Goal: Navigation & Orientation: Find specific page/section

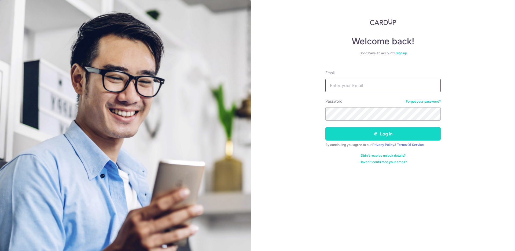
type input "[EMAIL_ADDRESS][DOMAIN_NAME]"
click at [374, 130] on button "Log in" at bounding box center [383, 133] width 115 height 13
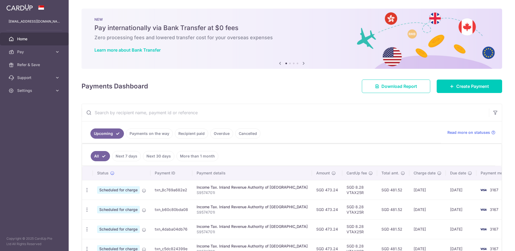
click at [195, 137] on link "Recipient paid" at bounding box center [191, 133] width 33 height 10
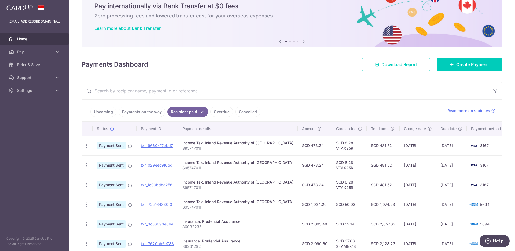
scroll to position [50, 0]
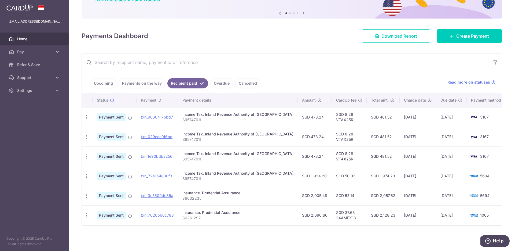
drag, startPoint x: 441, startPoint y: 195, endPoint x: 418, endPoint y: 195, distance: 23.1
click at [418, 195] on tr "PDF Receipt Payment Sent txn_3c5609de86a Insurance. Prudential Assurance 860322…" at bounding box center [295, 195] width 426 height 20
drag, startPoint x: 410, startPoint y: 196, endPoint x: 403, endPoint y: 196, distance: 7.2
click at [403, 196] on td "10/10/2024" at bounding box center [418, 195] width 37 height 20
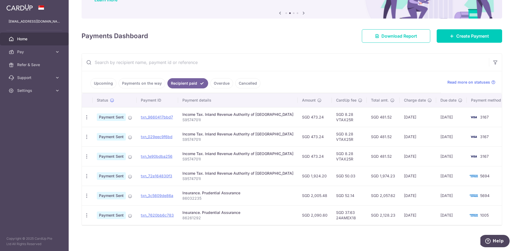
drag, startPoint x: 406, startPoint y: 176, endPoint x: 403, endPoint y: 176, distance: 3.8
click at [403, 176] on td "15/10/2024" at bounding box center [418, 176] width 37 height 20
click at [414, 176] on td "15/10/2024" at bounding box center [418, 176] width 37 height 20
click at [407, 155] on td "17/06/2025" at bounding box center [418, 156] width 37 height 20
drag, startPoint x: 406, startPoint y: 177, endPoint x: 402, endPoint y: 177, distance: 4.3
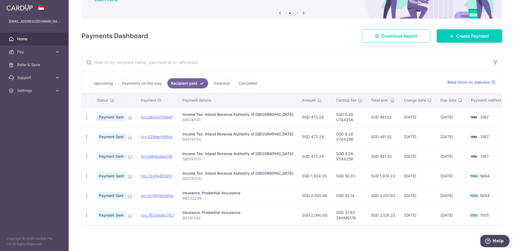
click at [403, 177] on td "15/10/2024" at bounding box center [418, 176] width 37 height 20
drag, startPoint x: 408, startPoint y: 158, endPoint x: 405, endPoint y: 157, distance: 3.3
click at [405, 157] on td "17/06/2025" at bounding box center [418, 156] width 37 height 20
drag, startPoint x: 403, startPoint y: 138, endPoint x: 399, endPoint y: 132, distance: 7.4
click at [400, 137] on td "15/07/2025" at bounding box center [418, 137] width 37 height 20
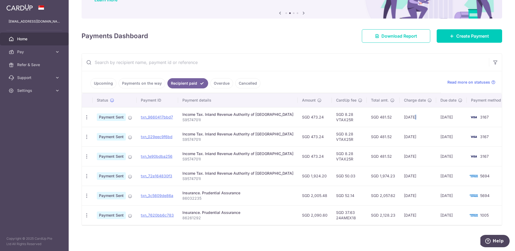
click at [403, 117] on td "15/08/2025" at bounding box center [418, 117] width 37 height 20
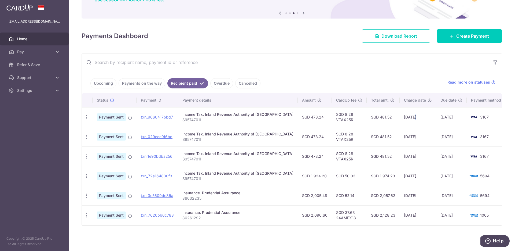
drag, startPoint x: 417, startPoint y: 214, endPoint x: 409, endPoint y: 214, distance: 8.1
click at [409, 214] on td "02/10/2024" at bounding box center [418, 215] width 37 height 20
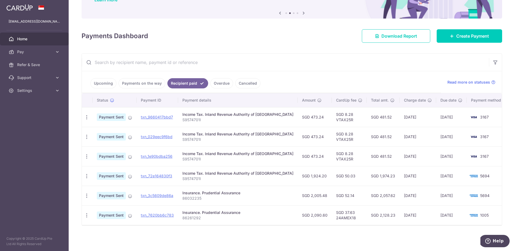
click at [378, 195] on td "SGD 2,057.62" at bounding box center [383, 195] width 33 height 20
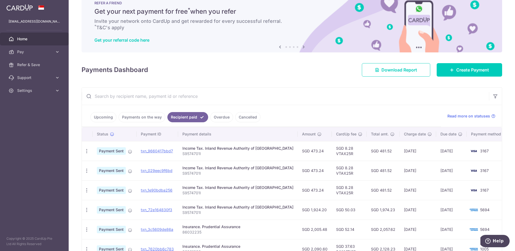
scroll to position [0, 0]
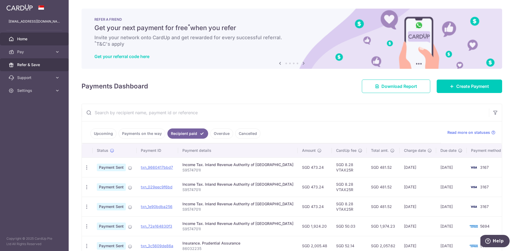
click at [45, 66] on span "Refer & Save" at bounding box center [34, 64] width 35 height 5
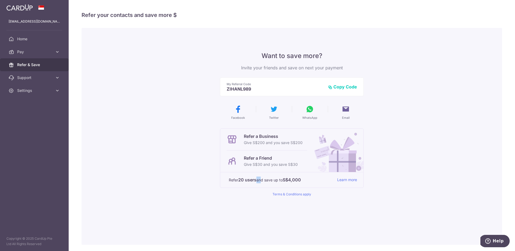
drag, startPoint x: 256, startPoint y: 181, endPoint x: 260, endPoint y: 181, distance: 3.8
click at [260, 181] on p "Refer 20 users and save up to S$4,000" at bounding box center [281, 179] width 104 height 7
click at [266, 181] on p "Refer 20 users and save up to S$4,000" at bounding box center [281, 179] width 104 height 7
click at [55, 48] on link "Pay" at bounding box center [34, 51] width 69 height 13
click at [45, 67] on link "Payments" at bounding box center [34, 64] width 69 height 13
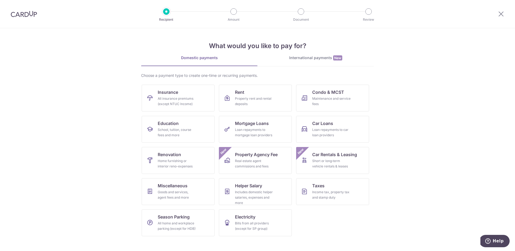
click at [26, 15] on img at bounding box center [24, 14] width 26 height 6
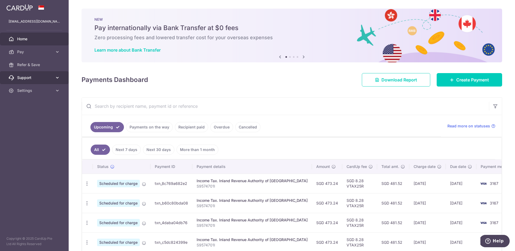
click at [52, 80] on span "Support" at bounding box center [34, 77] width 35 height 5
click at [50, 122] on span "Settings" at bounding box center [34, 122] width 35 height 5
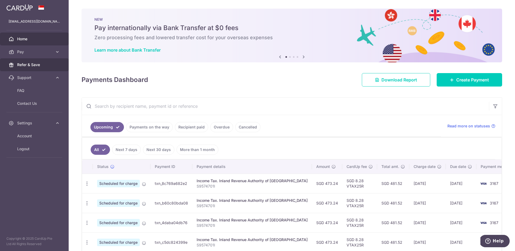
click at [49, 62] on span "Refer & Save" at bounding box center [34, 64] width 35 height 5
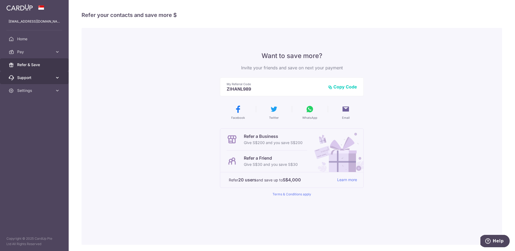
click at [42, 78] on span "Support" at bounding box center [34, 77] width 35 height 5
click at [34, 86] on link "FAQ" at bounding box center [34, 90] width 69 height 13
